Goal: Information Seeking & Learning: Understand process/instructions

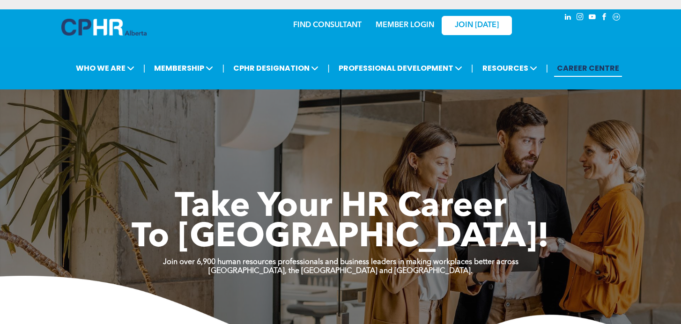
click at [408, 22] on link "MEMBER LOGIN" at bounding box center [405, 25] width 59 height 7
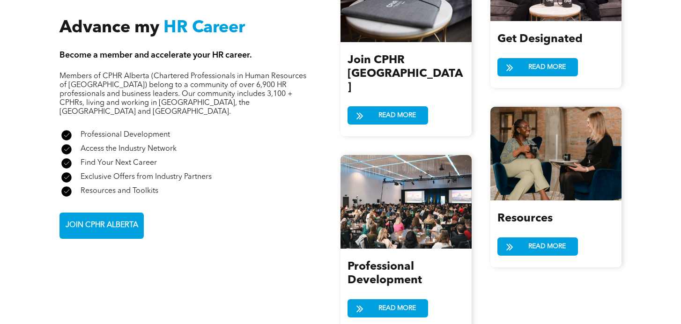
scroll to position [1167, 0]
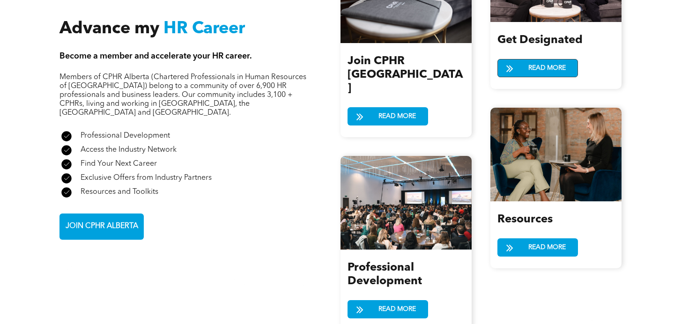
click at [541, 69] on span "READ MORE" at bounding box center [547, 67] width 44 height 17
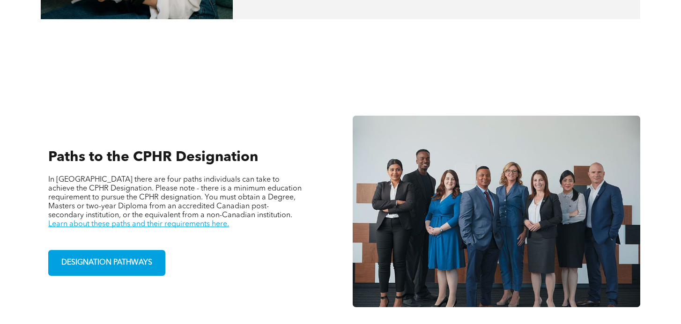
scroll to position [570, 0]
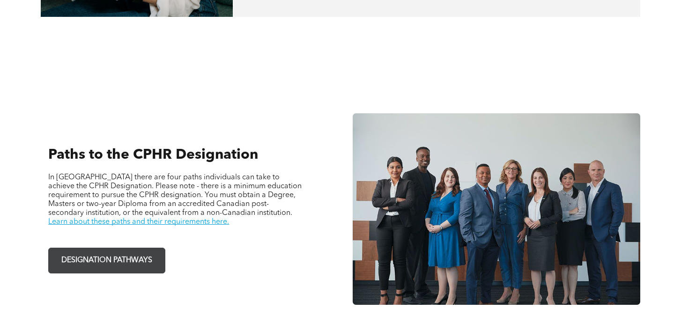
click at [139, 252] on span "DESIGNATION PATHWAYS" at bounding box center [106, 261] width 97 height 18
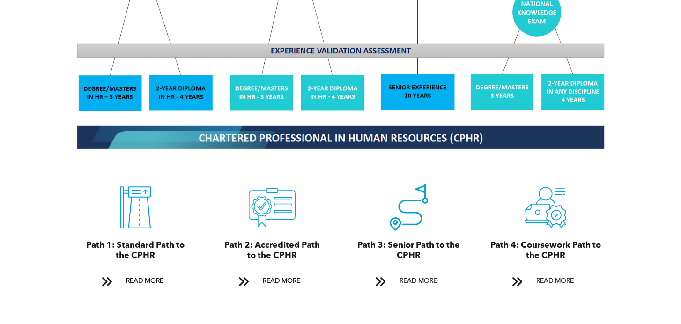
scroll to position [926, 0]
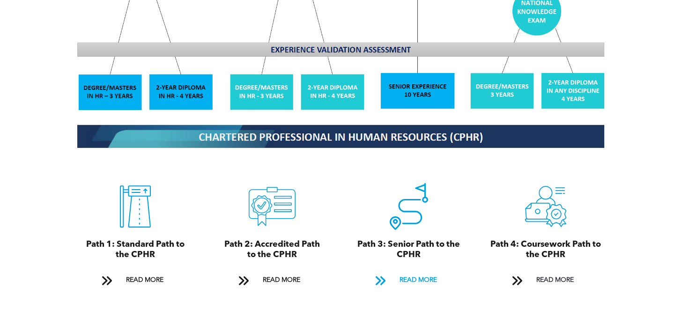
click at [418, 272] on span "READ MORE" at bounding box center [418, 280] width 44 height 17
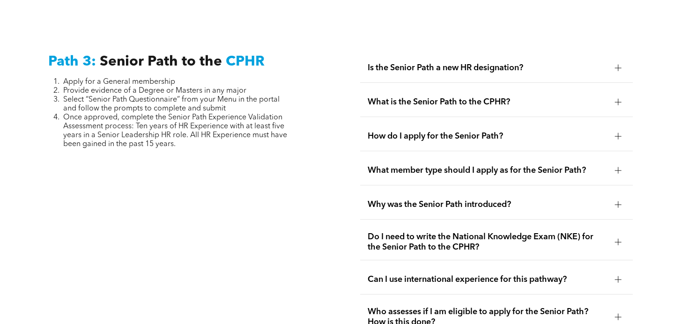
scroll to position [2352, 0]
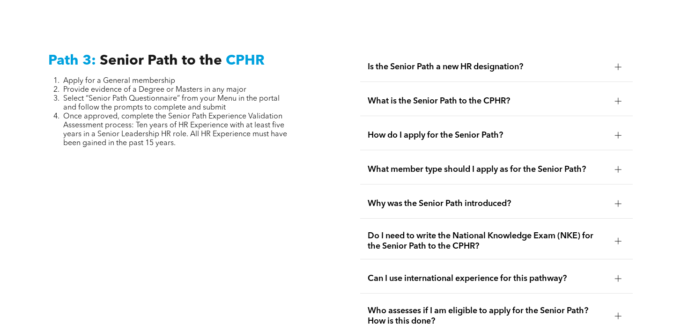
click at [617, 201] on div at bounding box center [618, 204] width 7 height 7
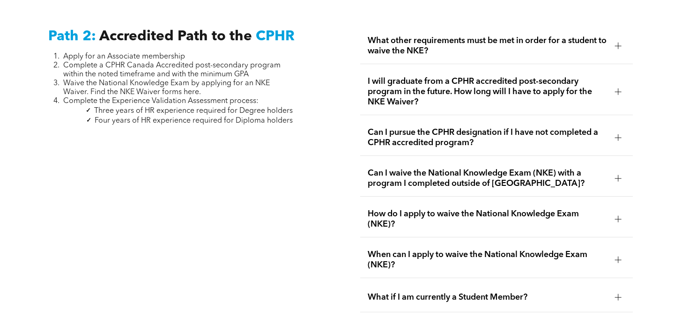
scroll to position [1495, 0]
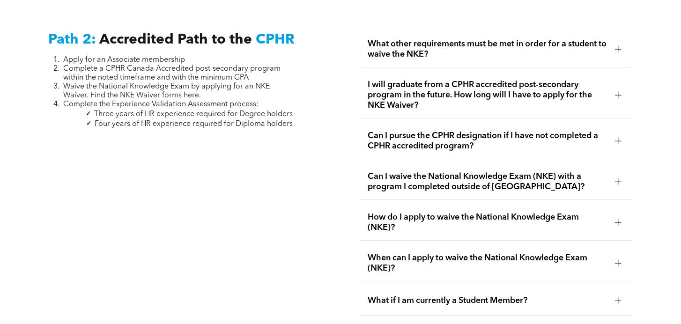
click at [617, 260] on div at bounding box center [618, 263] width 7 height 7
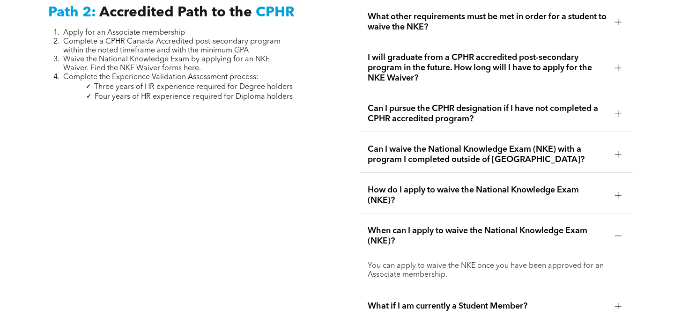
scroll to position [1521, 0]
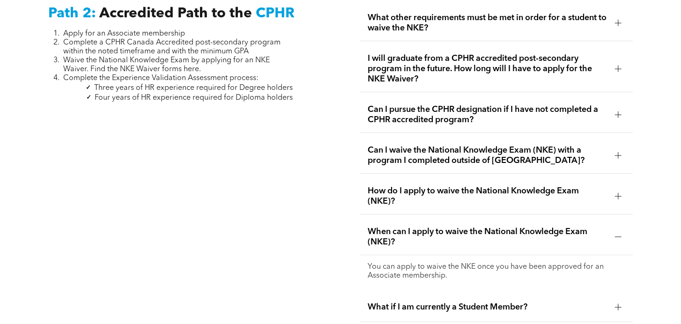
click at [615, 189] on div at bounding box center [618, 196] width 14 height 14
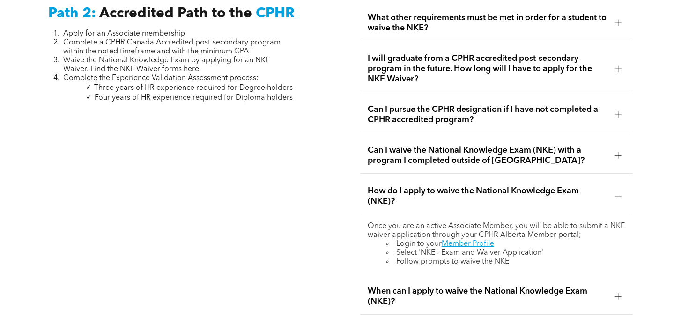
click at [616, 108] on div at bounding box center [618, 115] width 14 height 14
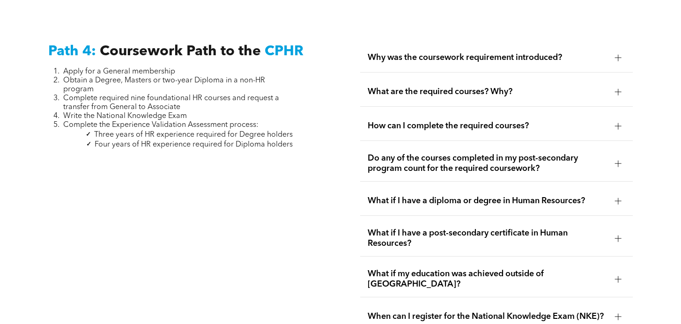
scroll to position [3013, 0]
click at [618, 89] on div at bounding box center [618, 92] width 0 height 7
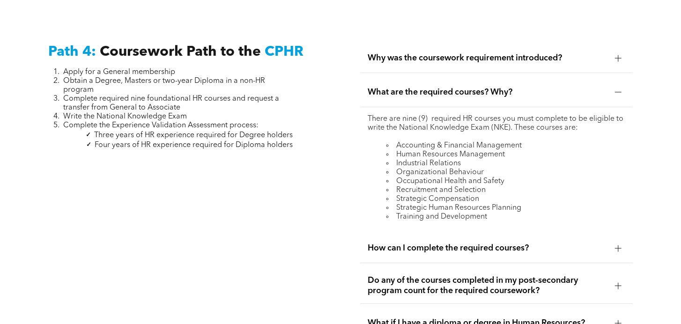
scroll to position [3029, 0]
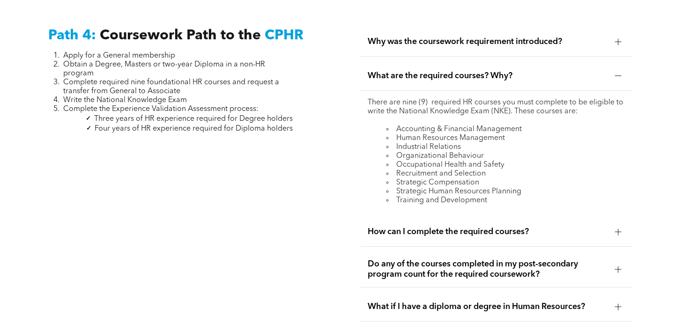
click at [625, 217] on div "How can I complete the required courses?" at bounding box center [496, 232] width 273 height 30
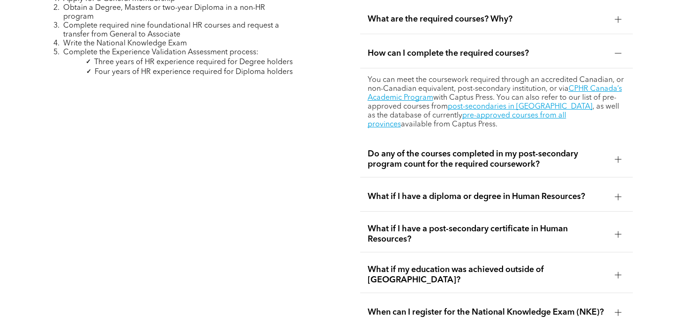
scroll to position [3093, 0]
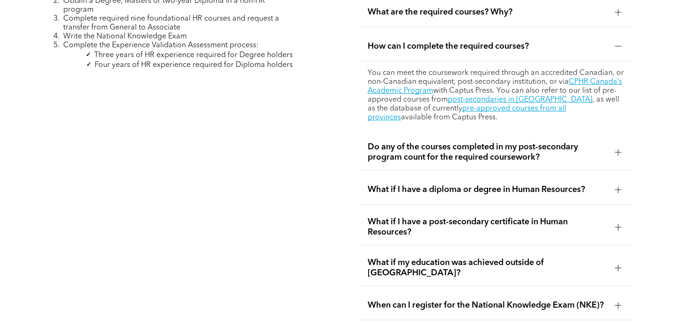
click at [619, 224] on div at bounding box center [618, 227] width 7 height 7
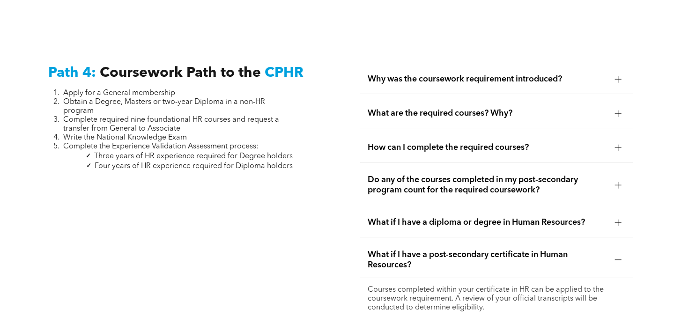
scroll to position [2991, 0]
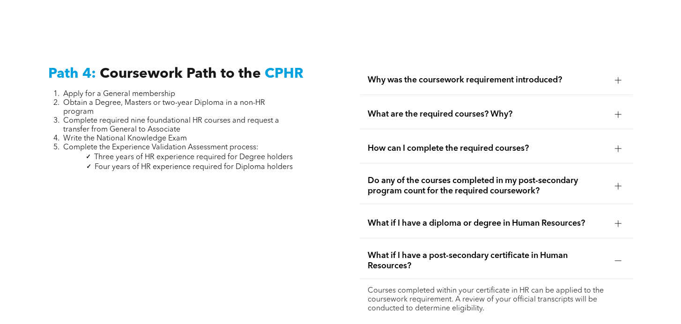
click at [617, 111] on div at bounding box center [618, 114] width 7 height 7
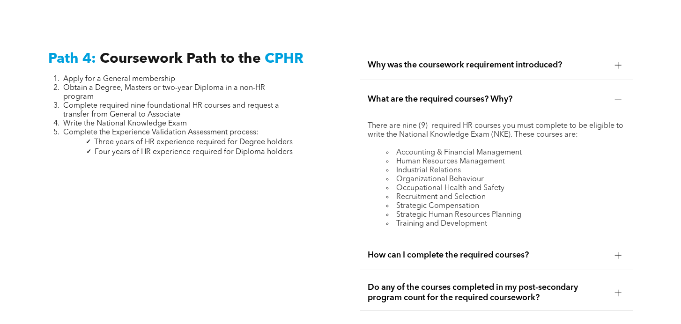
scroll to position [3011, 0]
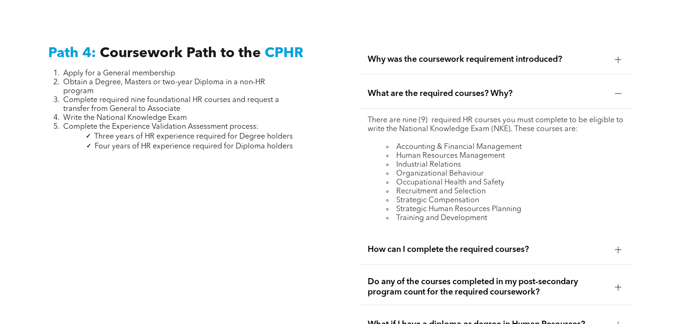
click at [620, 246] on div at bounding box center [618, 249] width 7 height 7
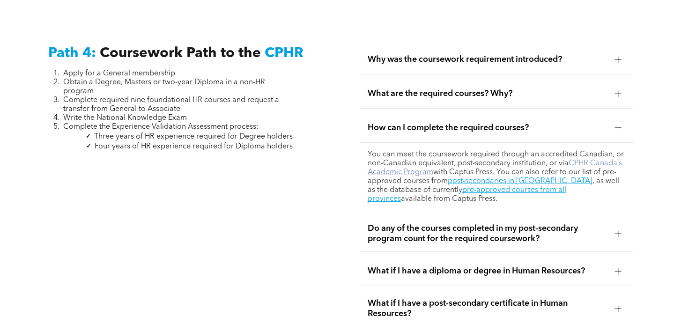
click at [599, 160] on link "CPHR Canada’s Academic Program" at bounding box center [495, 168] width 254 height 16
